Goal: Task Accomplishment & Management: Use online tool/utility

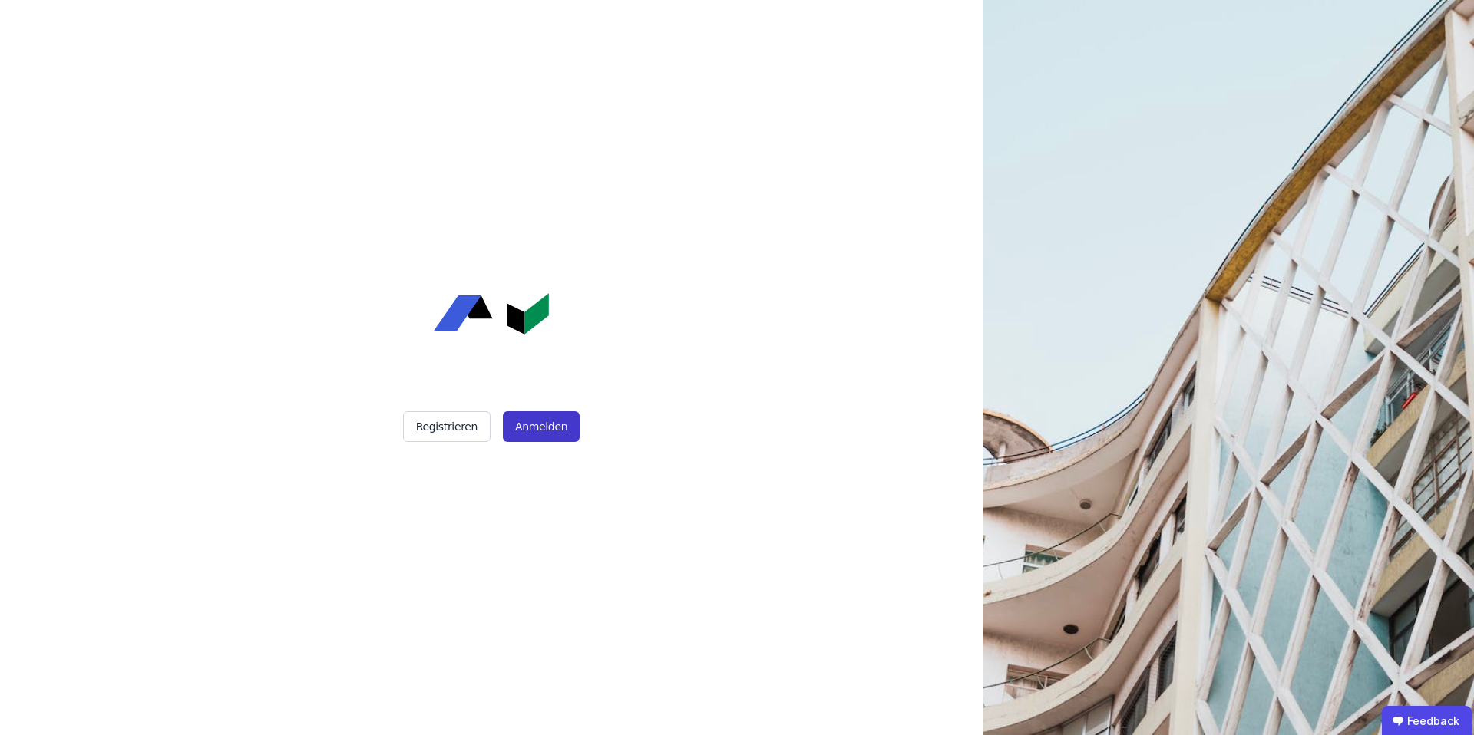
click at [531, 431] on button "Anmelden" at bounding box center [541, 426] width 77 height 31
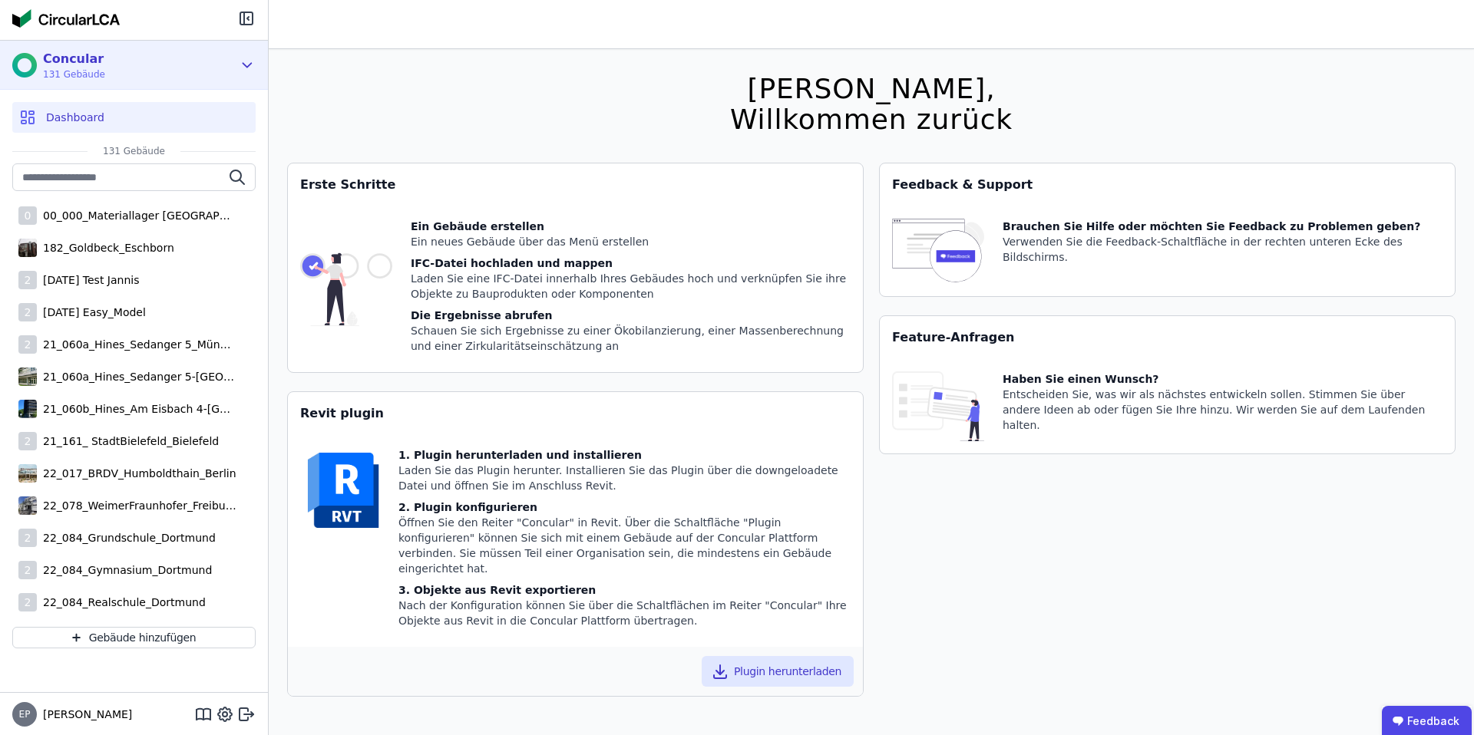
click at [135, 69] on div "Concular 131 Gebäude" at bounding box center [122, 65] width 220 height 31
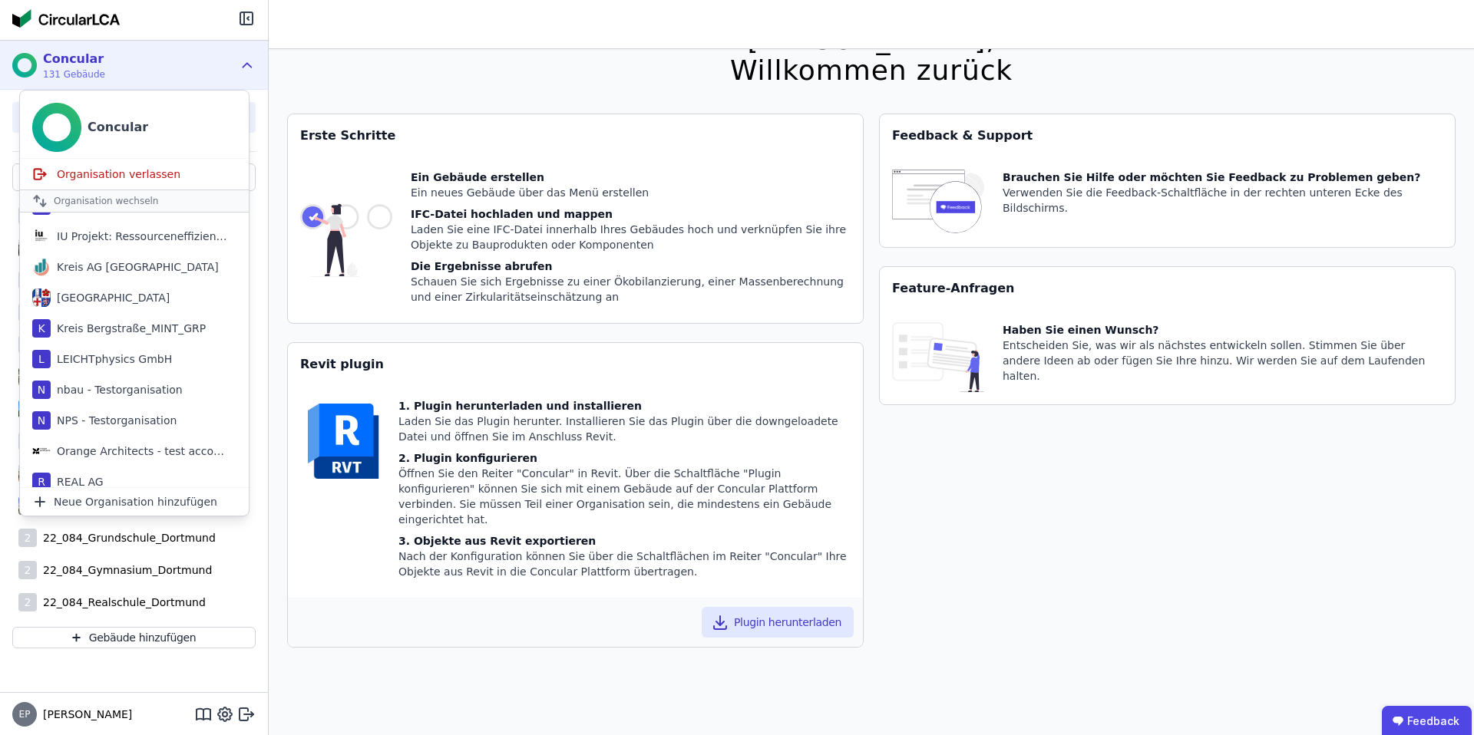
scroll to position [752, 0]
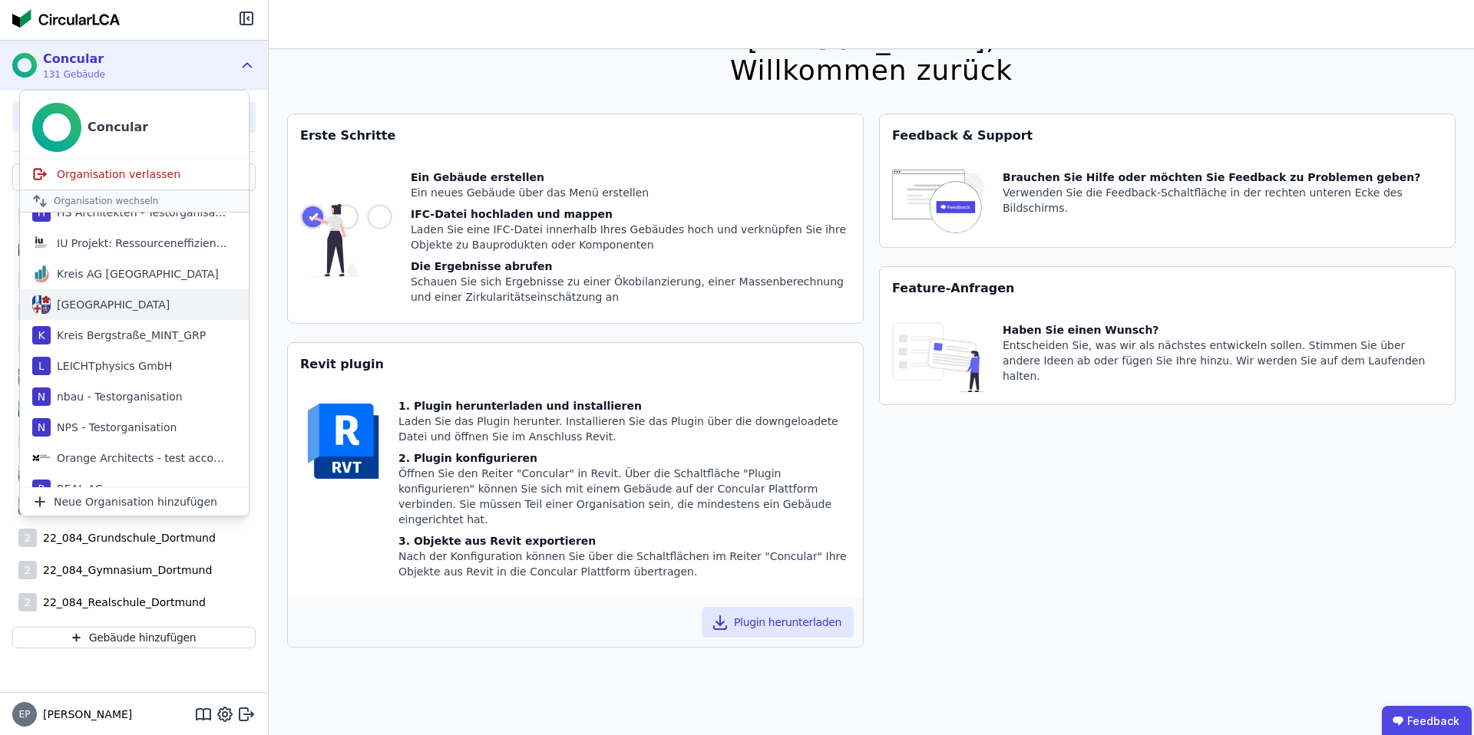
click at [124, 298] on div "Kreis Bergstraße" at bounding box center [110, 304] width 119 height 15
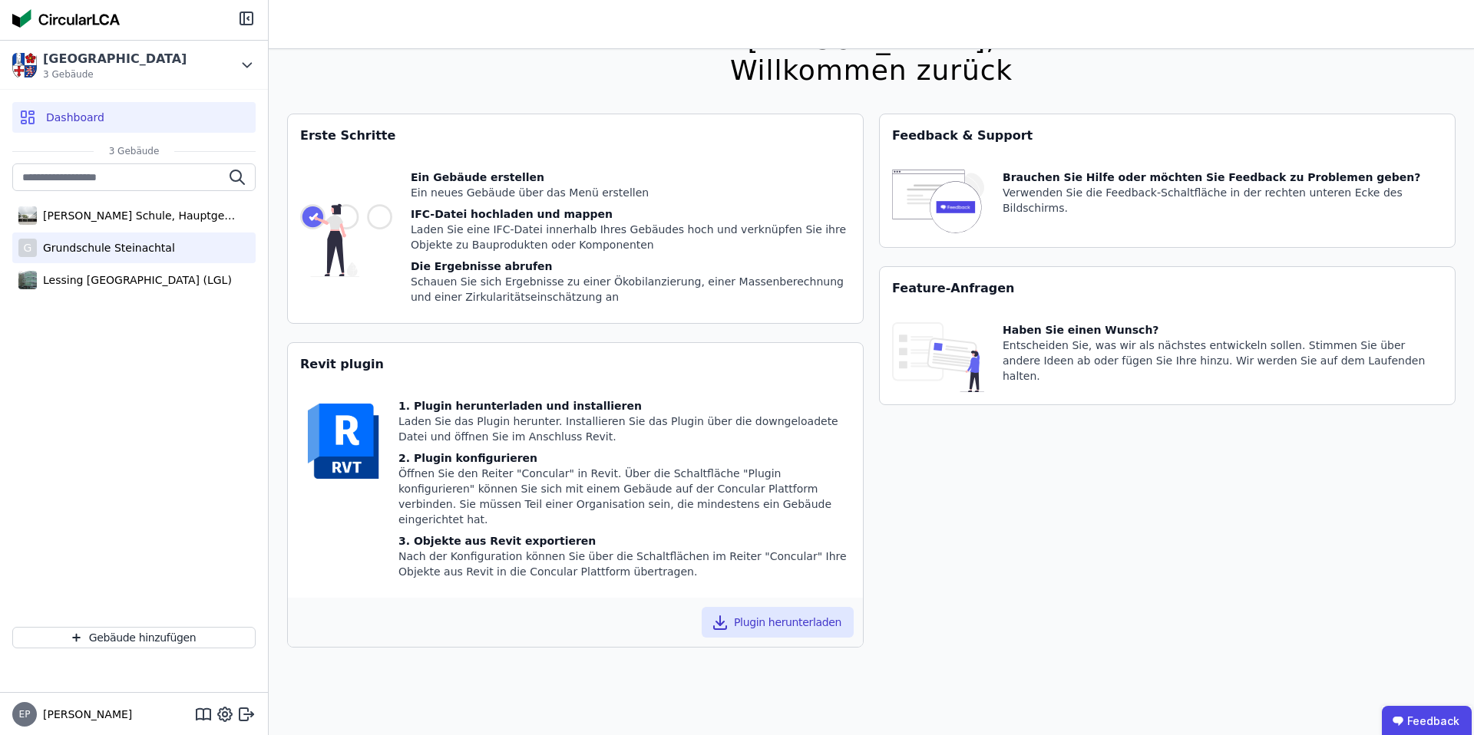
click at [117, 254] on div "Grundschule Steinachtal" at bounding box center [106, 247] width 138 height 15
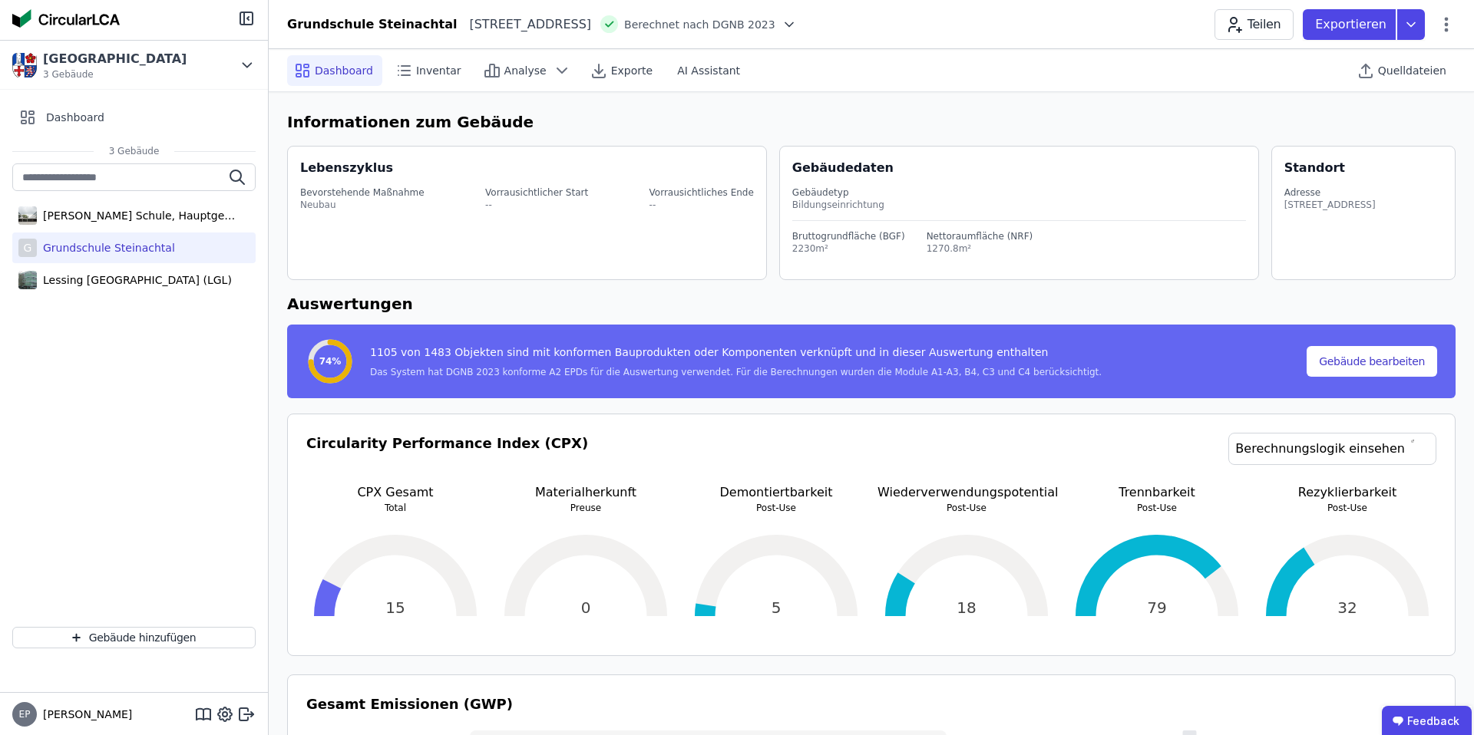
click at [1415, 86] on div "Quelldateien" at bounding box center [1402, 70] width 105 height 42
click at [1410, 72] on span "Quelldateien" at bounding box center [1412, 70] width 68 height 15
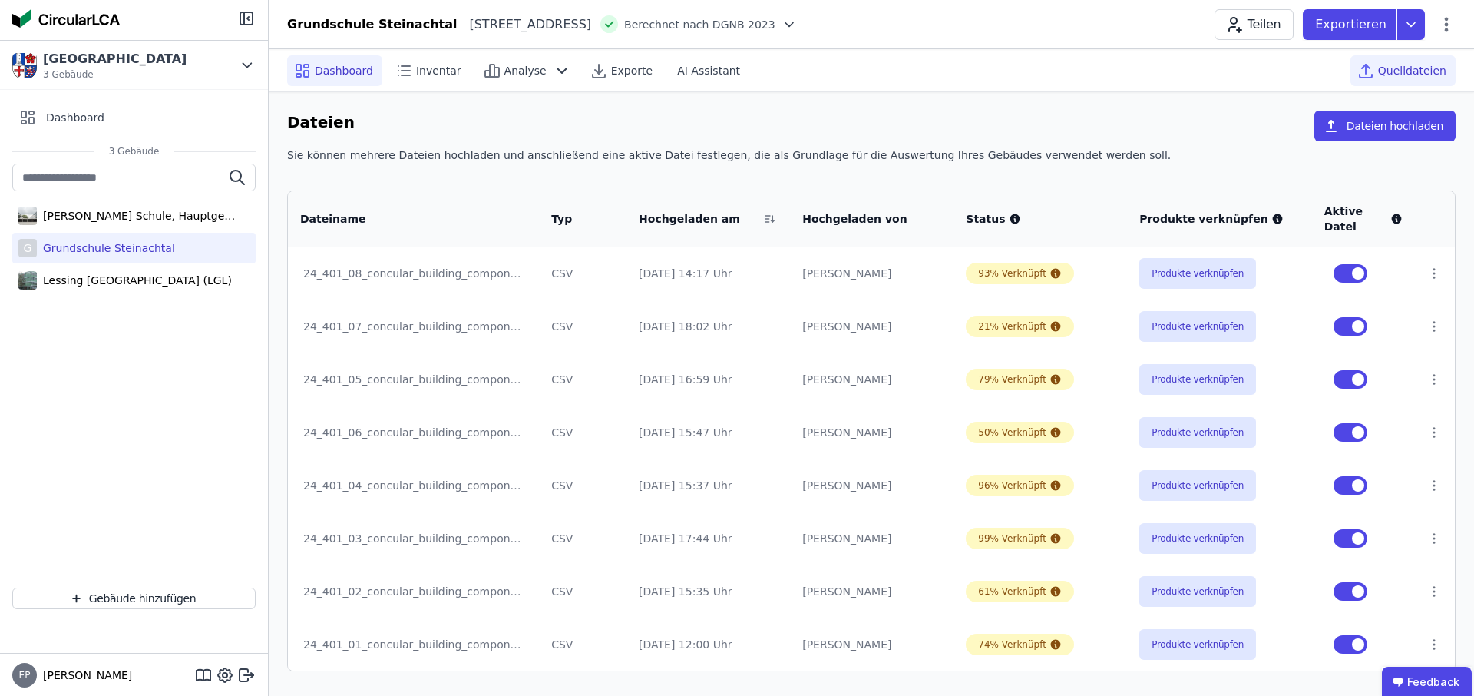
click at [332, 76] on span "Dashboard" at bounding box center [344, 70] width 58 height 15
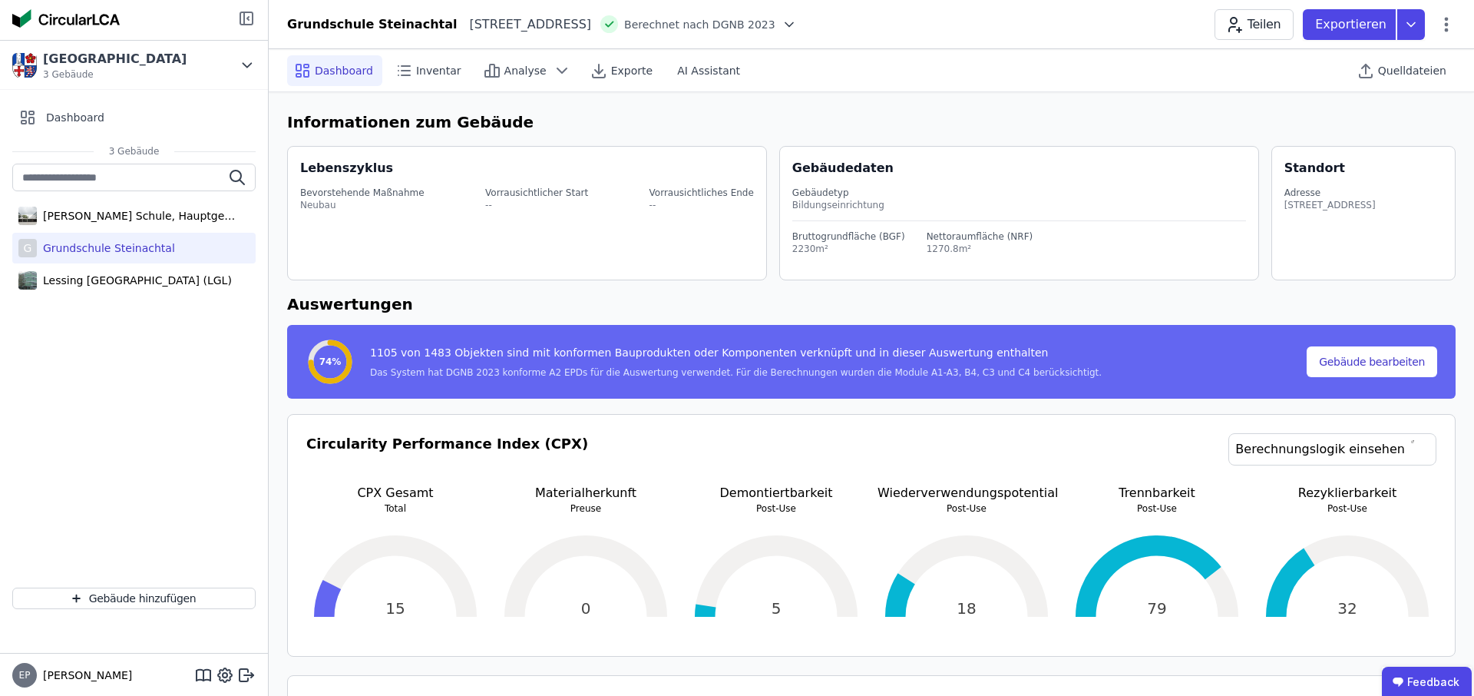
click at [246, 18] on icon at bounding box center [246, 18] width 18 height 18
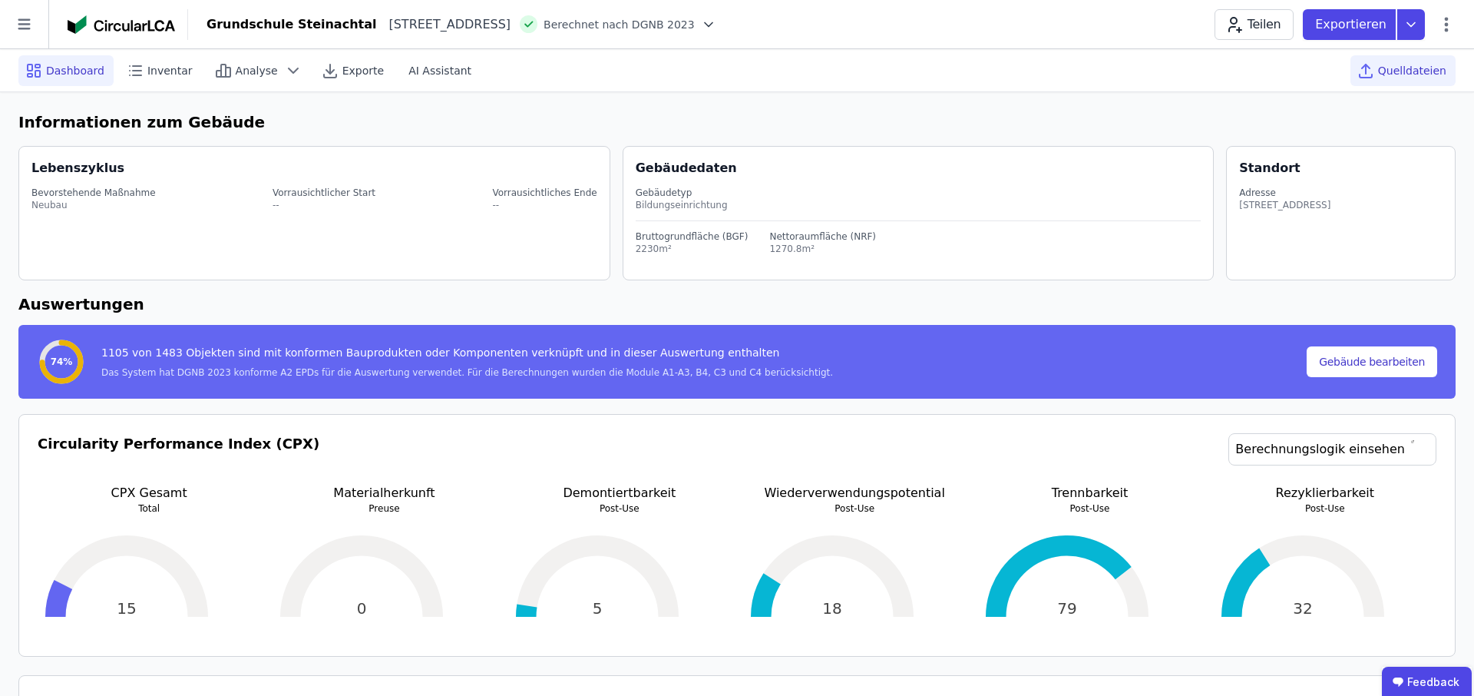
click at [1399, 74] on span "Quelldateien" at bounding box center [1412, 70] width 68 height 15
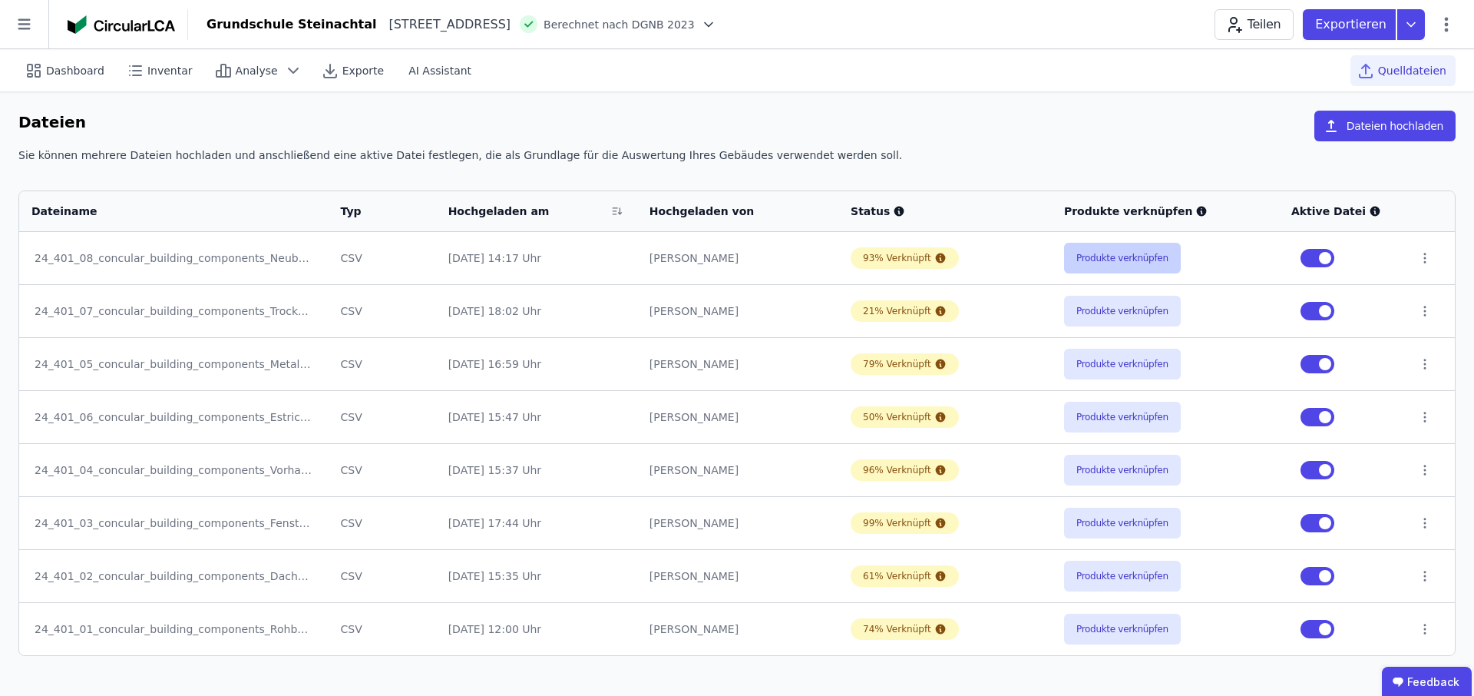
click at [1134, 259] on button "Produkte verknüpfen" at bounding box center [1122, 258] width 117 height 31
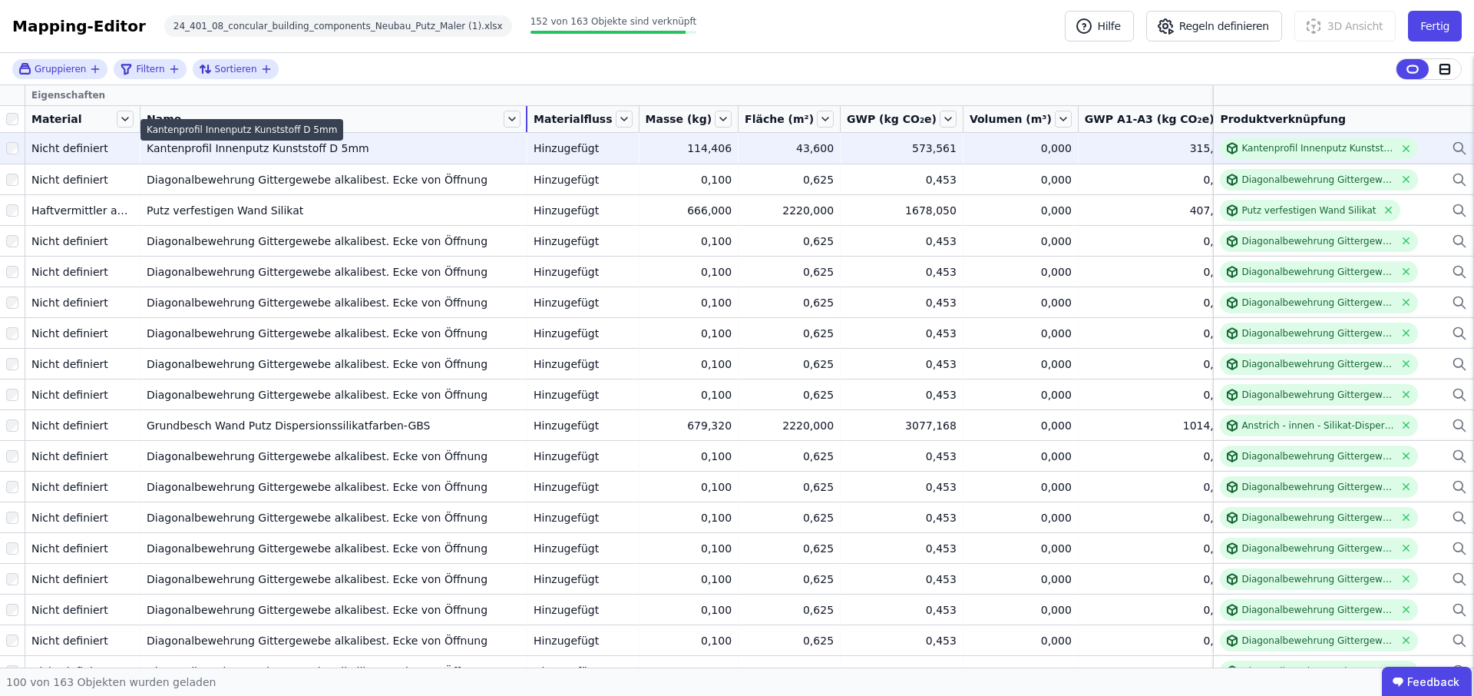
drag, startPoint x: 254, startPoint y: 121, endPoint x: 523, endPoint y: 156, distance: 271.0
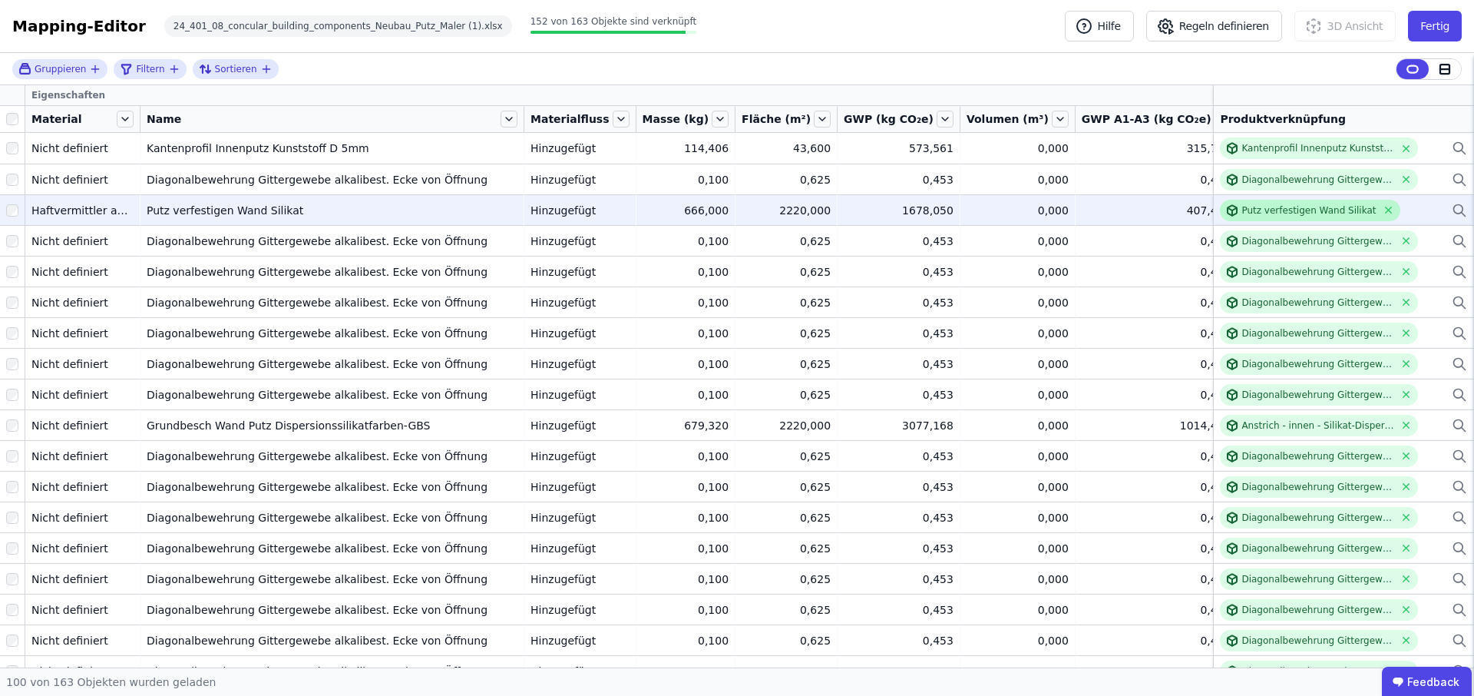
click at [1276, 209] on div "Putz verfestigen Wand Silikat" at bounding box center [1308, 210] width 134 height 12
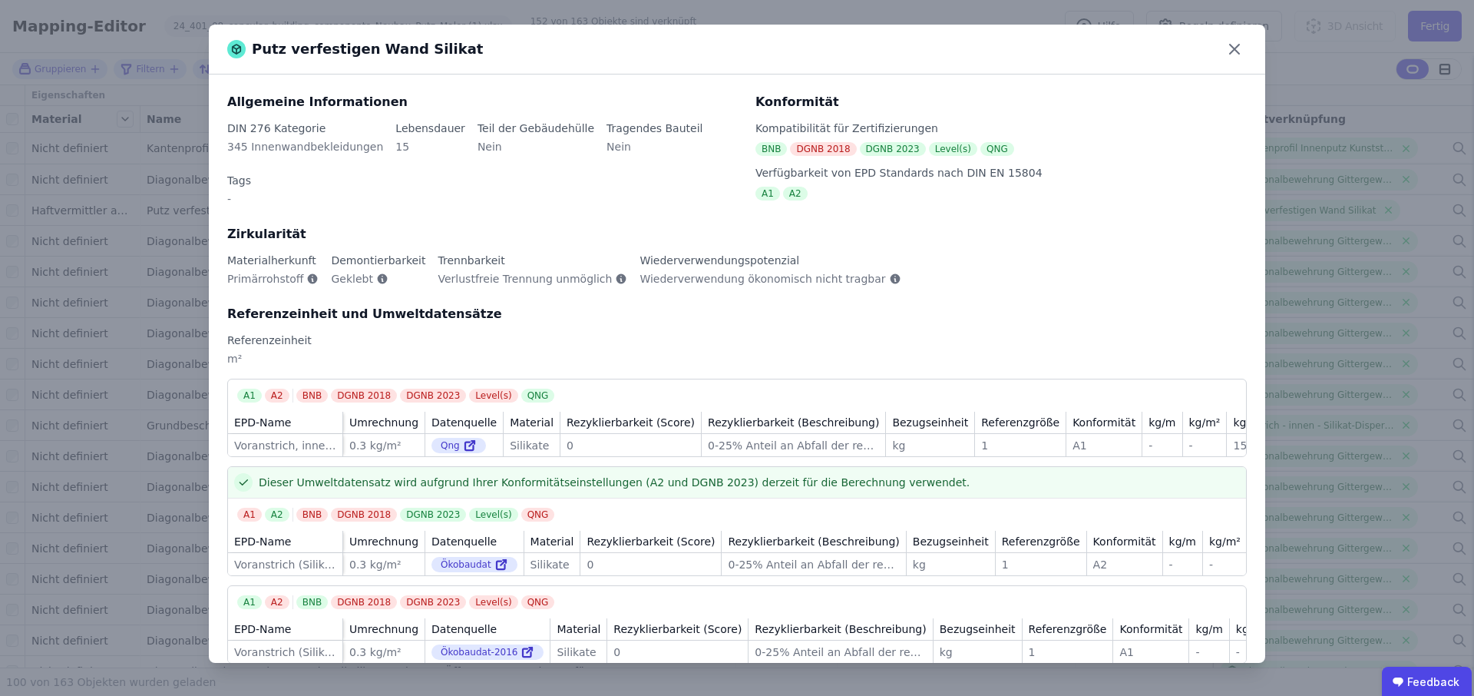
scroll to position [13, 0]
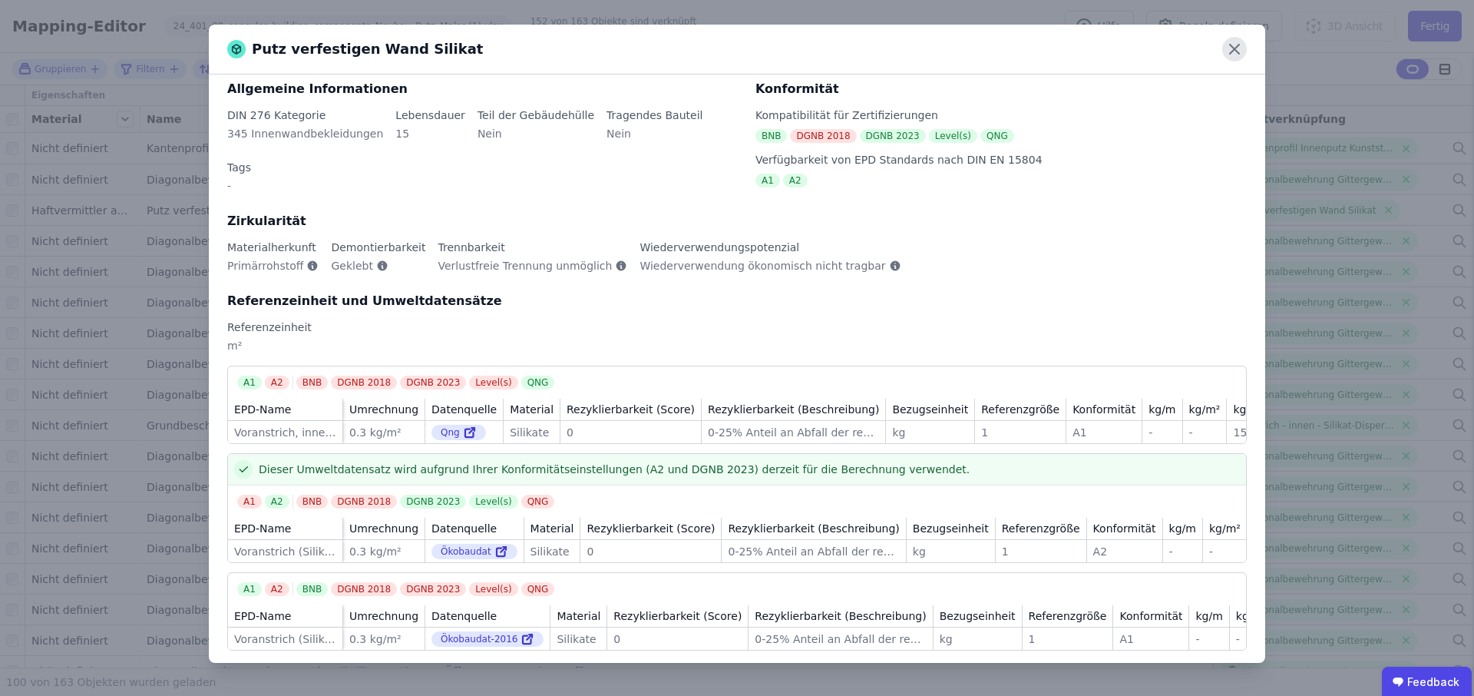
click at [1239, 53] on icon at bounding box center [1234, 49] width 9 height 9
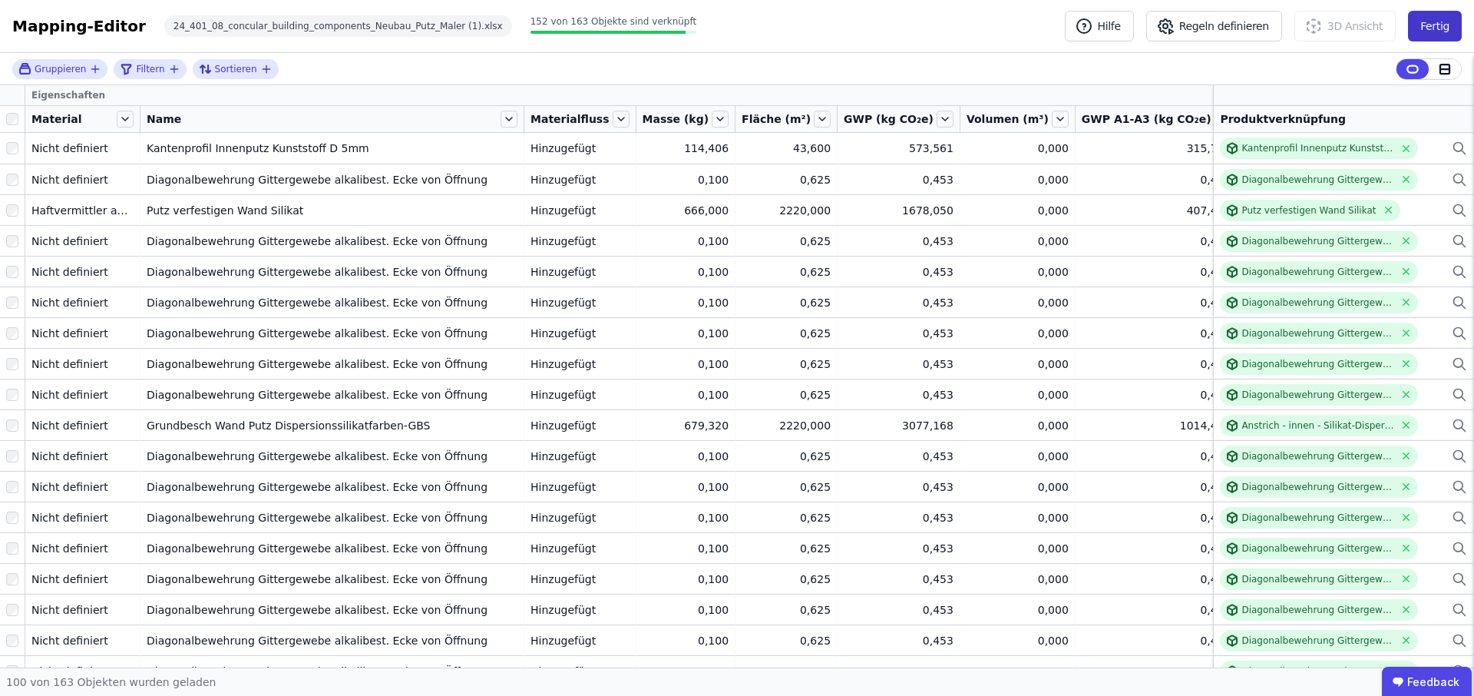
click at [1441, 24] on button "Fertig" at bounding box center [1435, 26] width 54 height 31
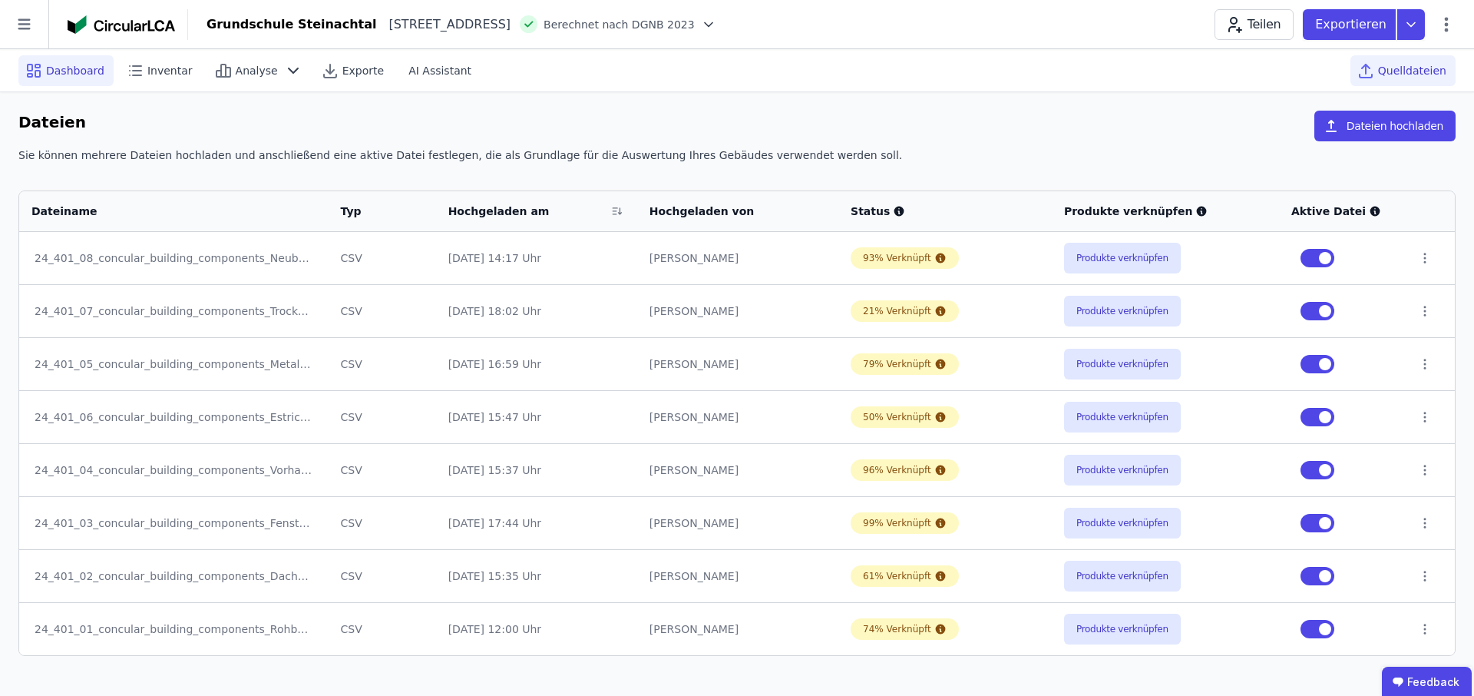
click at [67, 73] on span "Dashboard" at bounding box center [75, 70] width 58 height 15
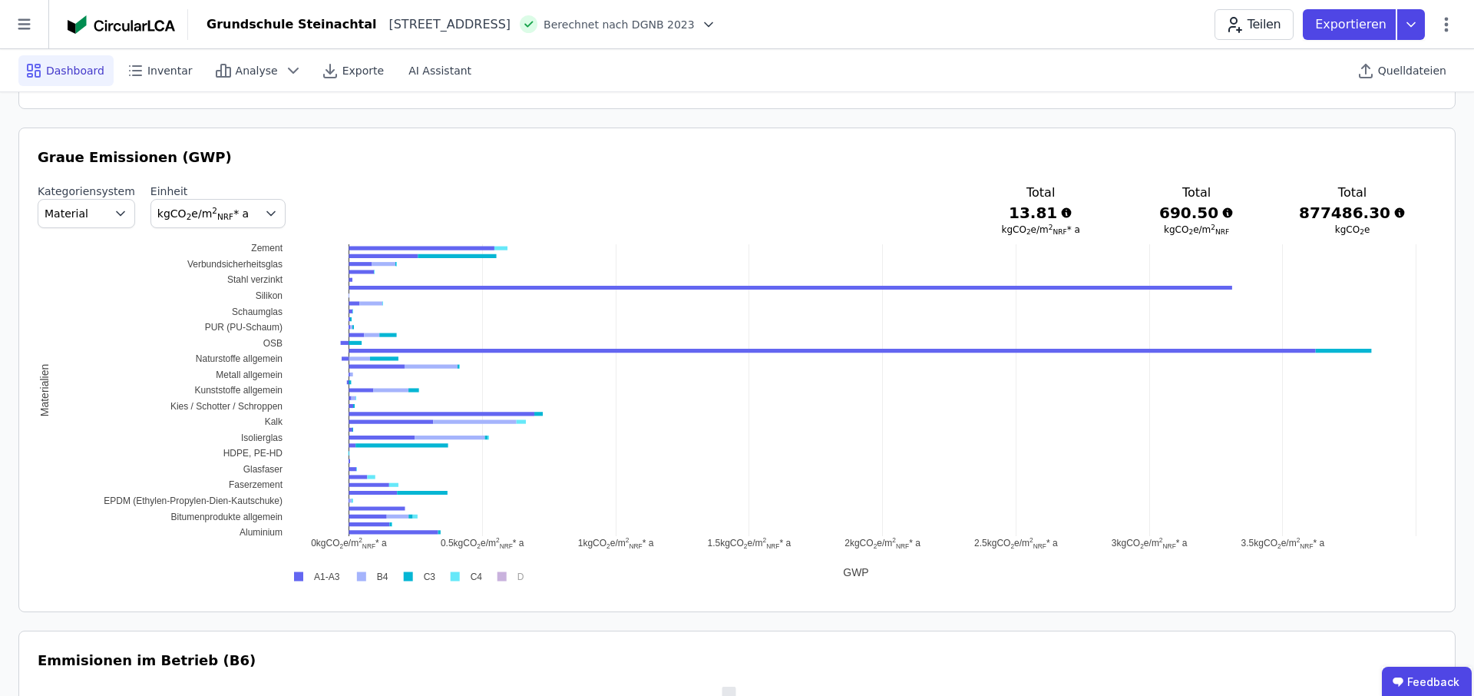
scroll to position [804, 0]
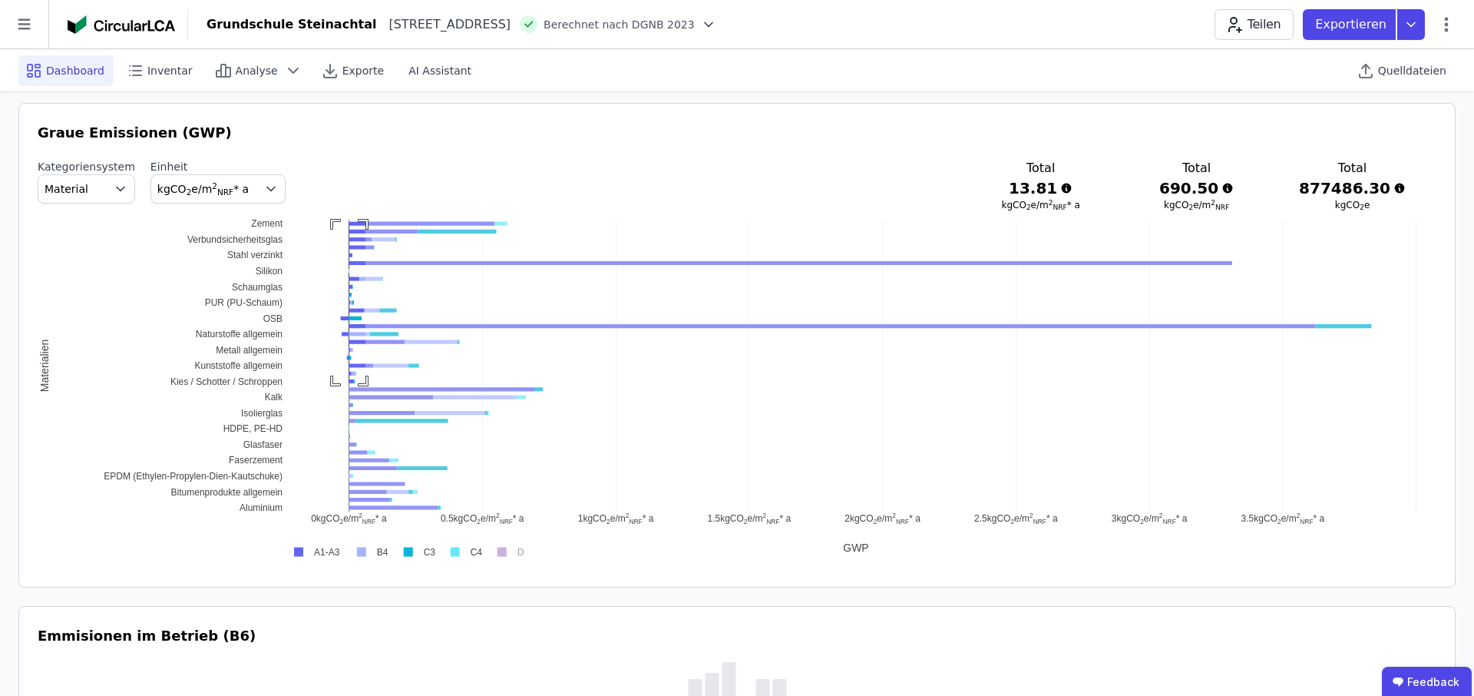
drag, startPoint x: 333, startPoint y: 222, endPoint x: 390, endPoint y: 461, distance: 245.4
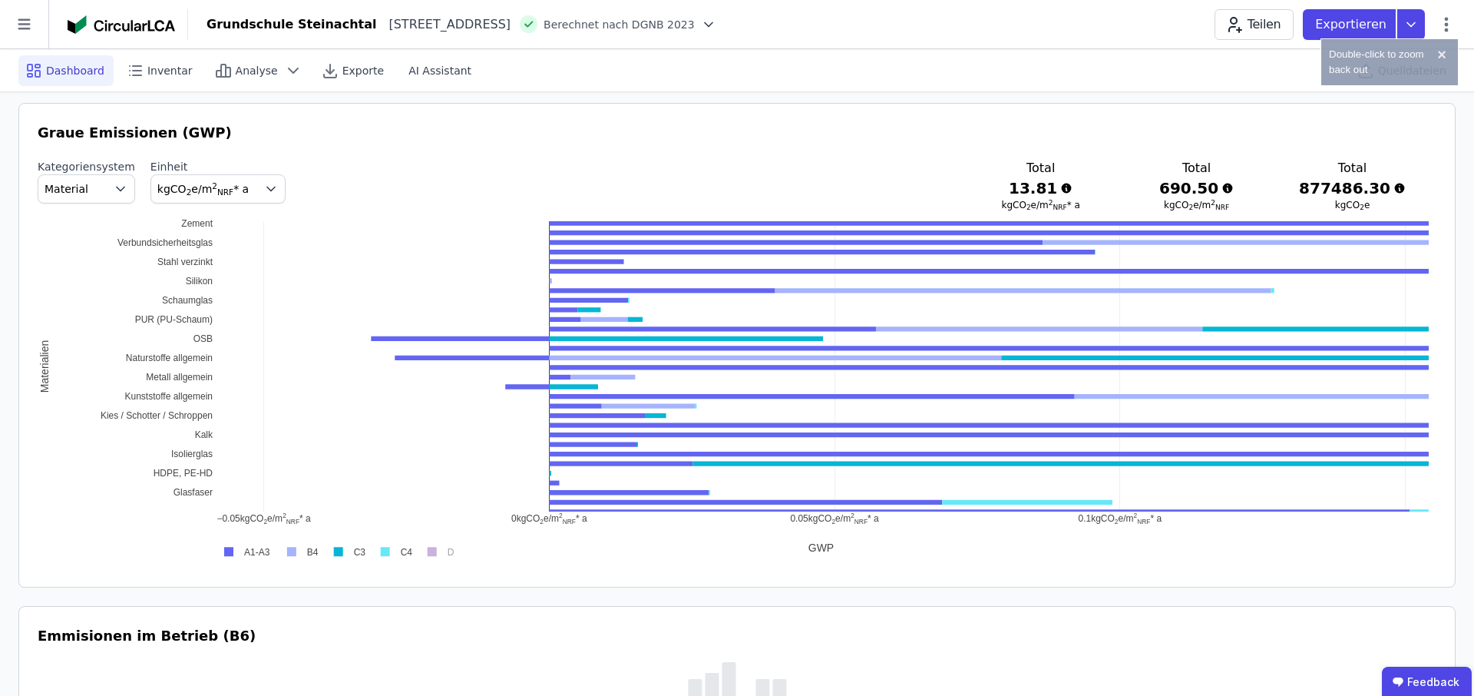
click at [101, 192] on button "Material" at bounding box center [87, 188] width 98 height 29
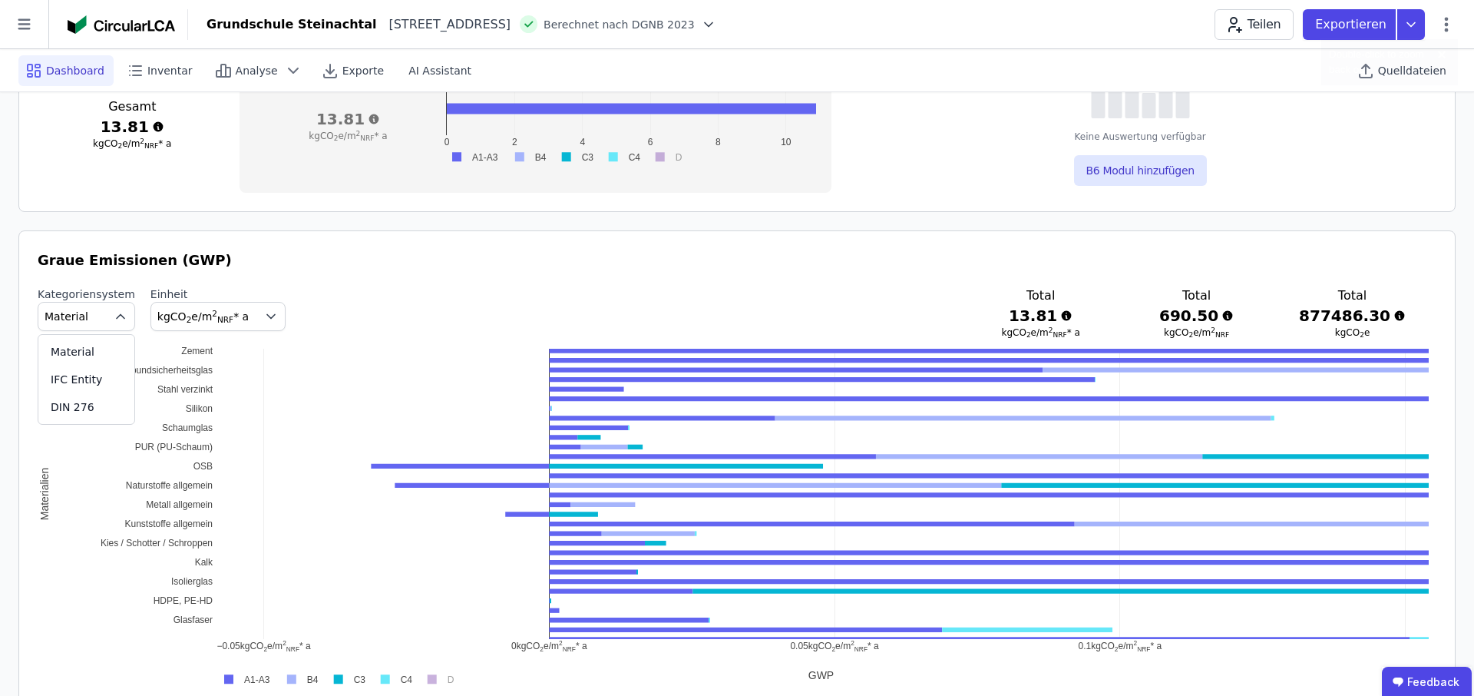
scroll to position [636, 0]
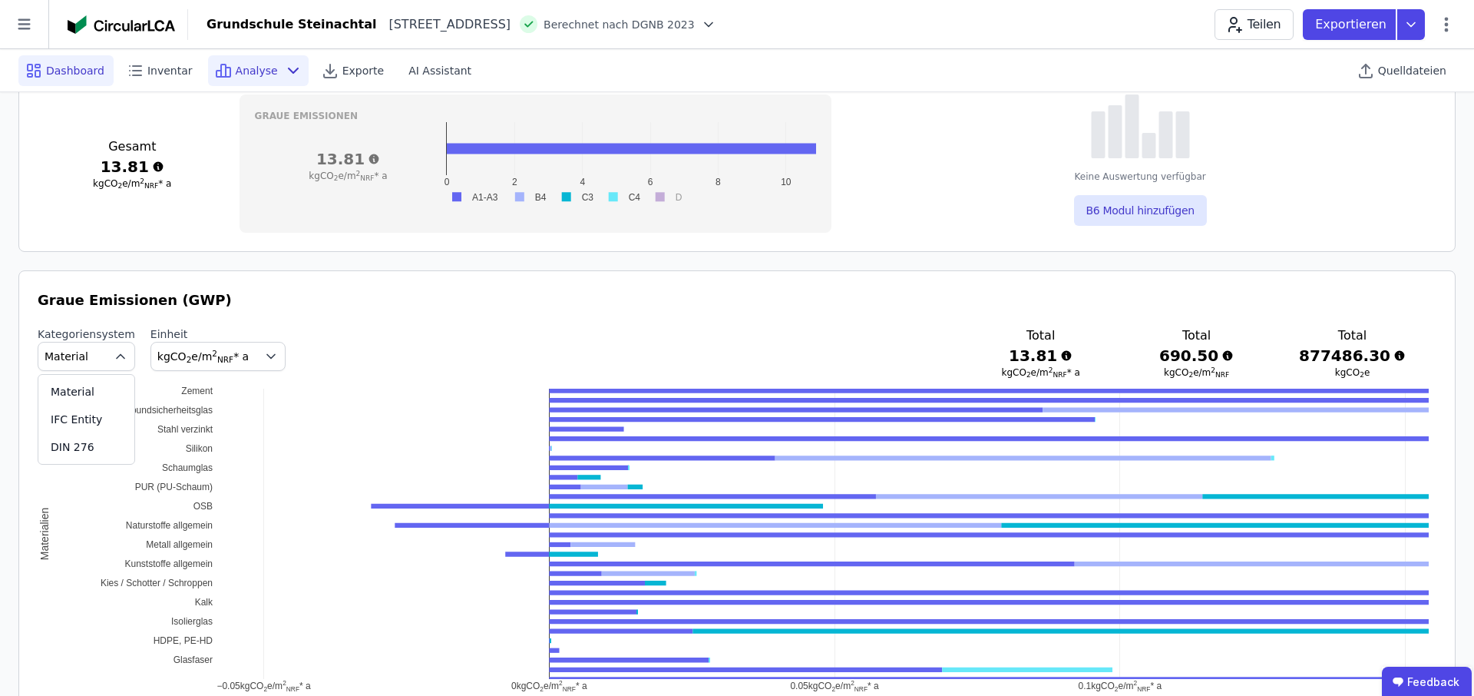
click at [263, 79] on div "Analyse" at bounding box center [258, 70] width 101 height 31
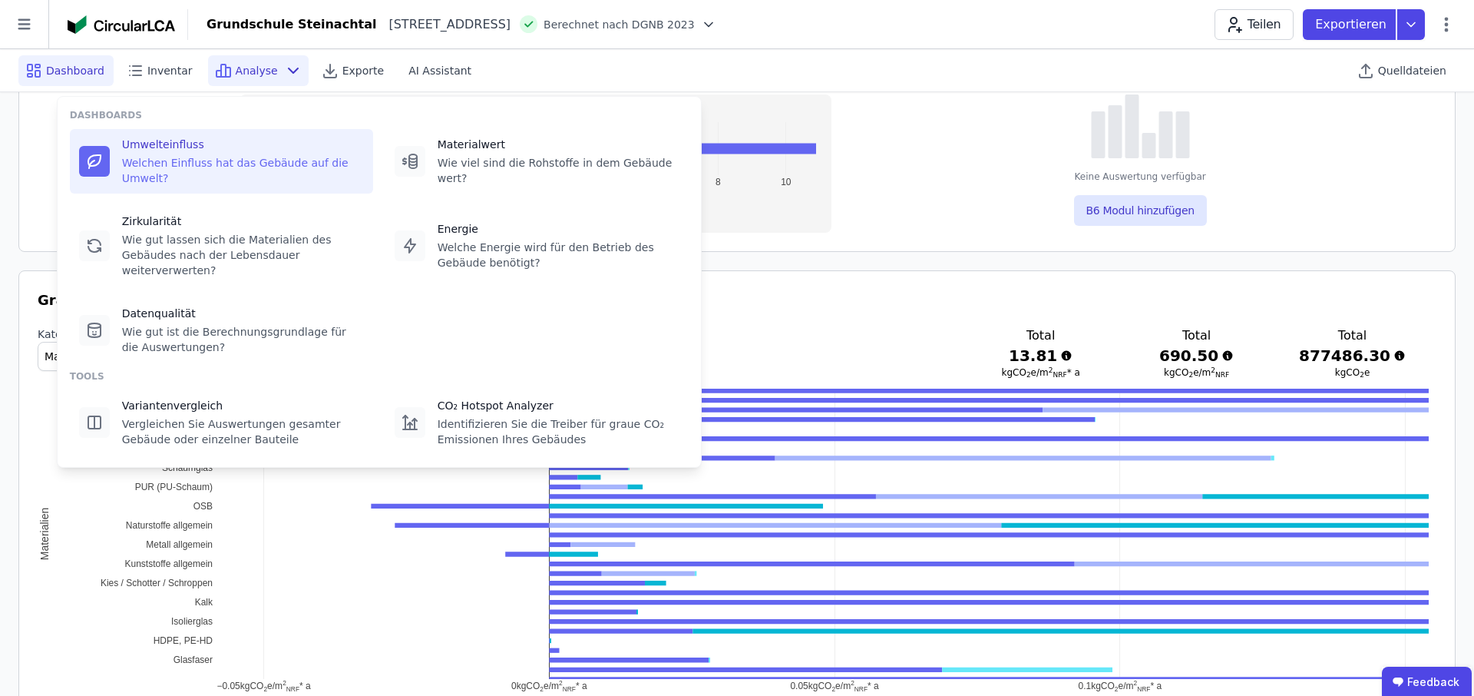
click at [230, 165] on div "Welchen Einfluss hat das Gebäude auf die Umwelt?" at bounding box center [243, 170] width 242 height 31
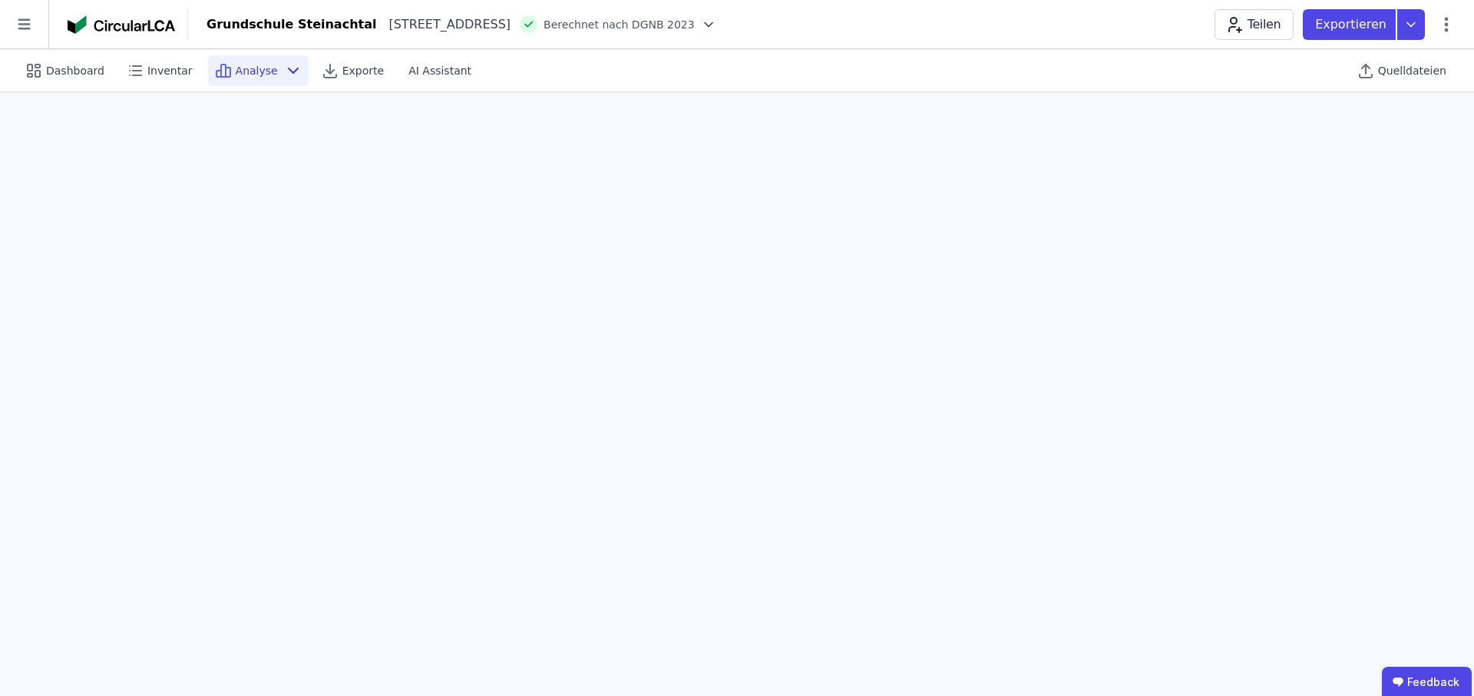
scroll to position [43, 0]
click at [1411, 73] on span "Quelldateien" at bounding box center [1412, 70] width 68 height 15
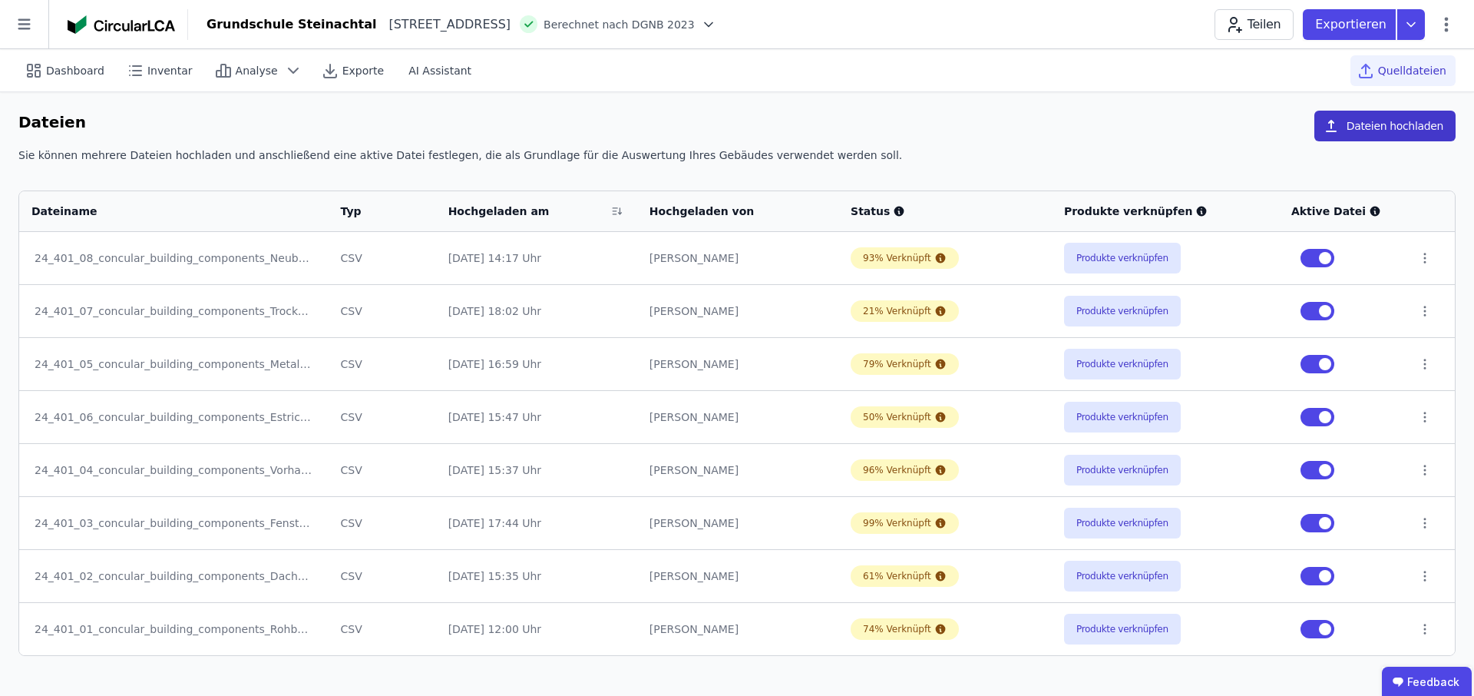
click at [1370, 133] on button "Dateien hochladen" at bounding box center [1384, 126] width 141 height 31
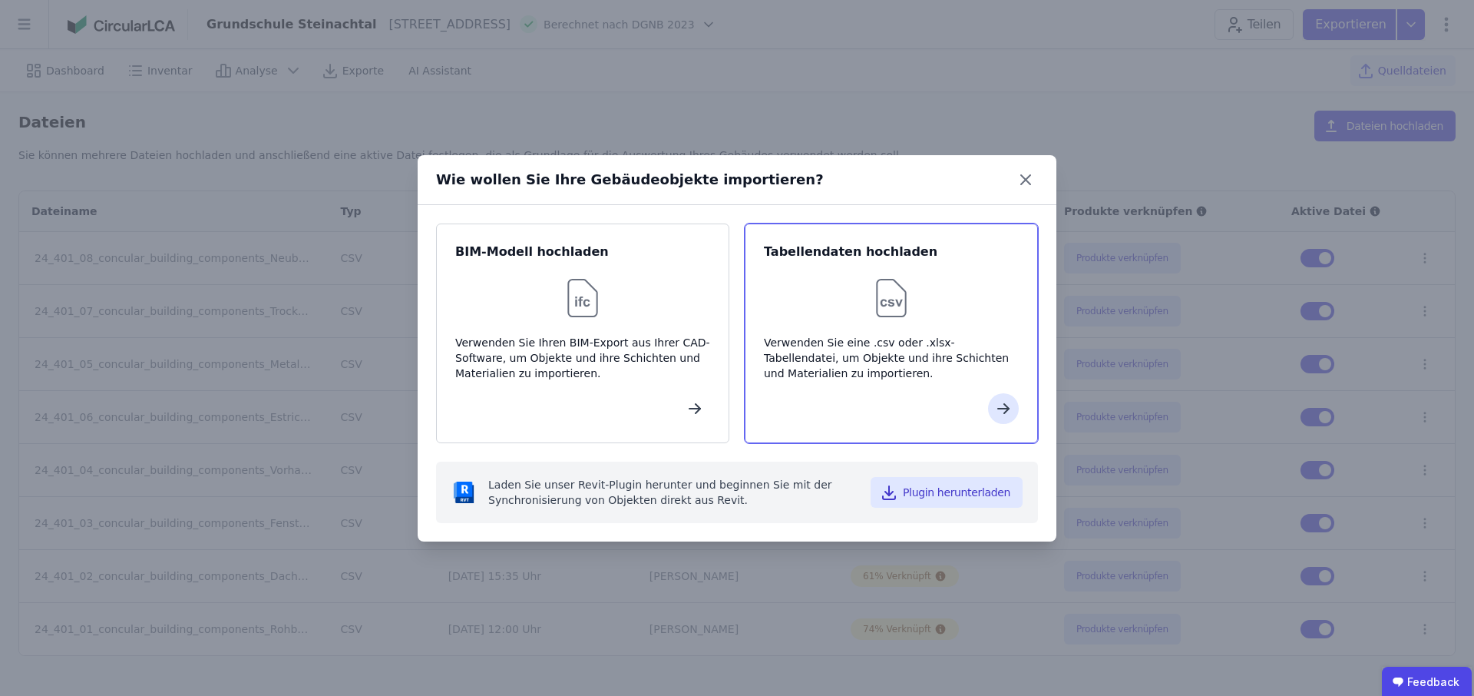
click at [853, 307] on div at bounding box center [891, 297] width 255 height 49
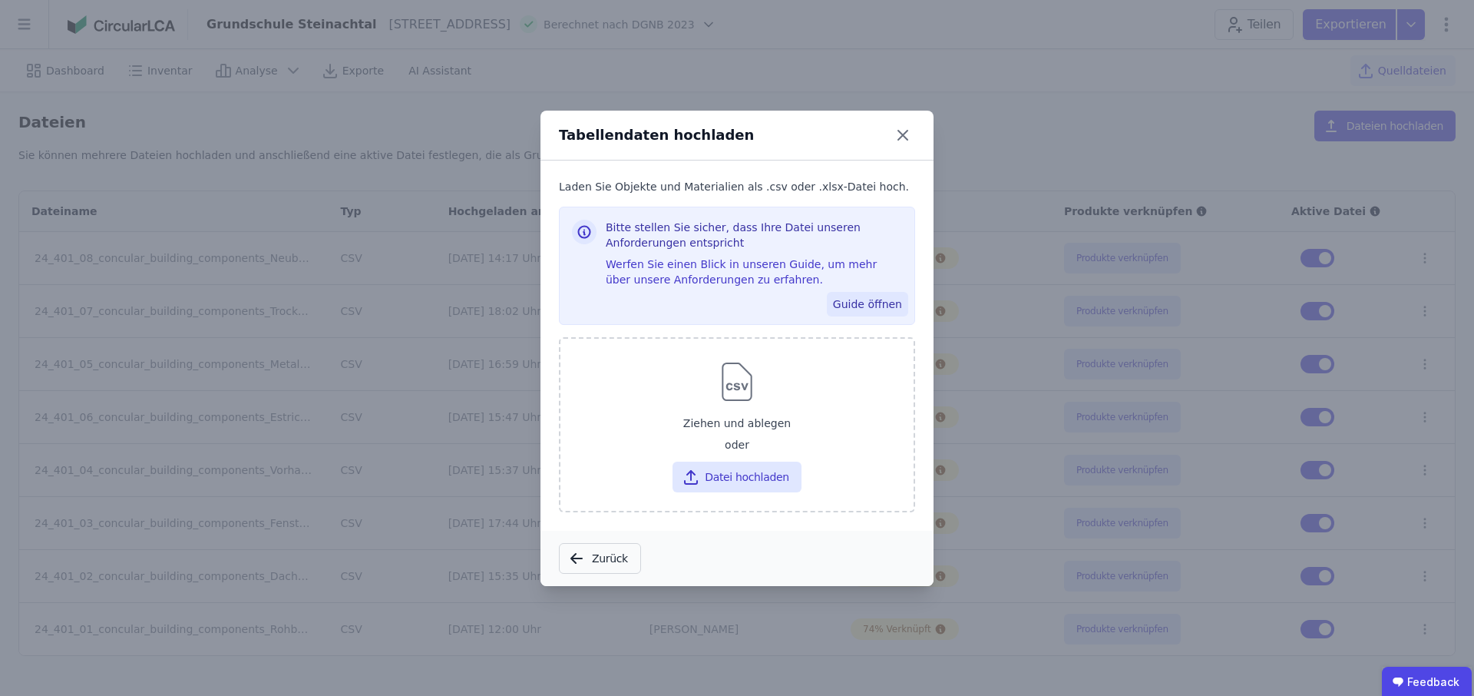
click at [868, 302] on button "Guide öffnen" at bounding box center [867, 304] width 81 height 25
